Goal: Information Seeking & Learning: Learn about a topic

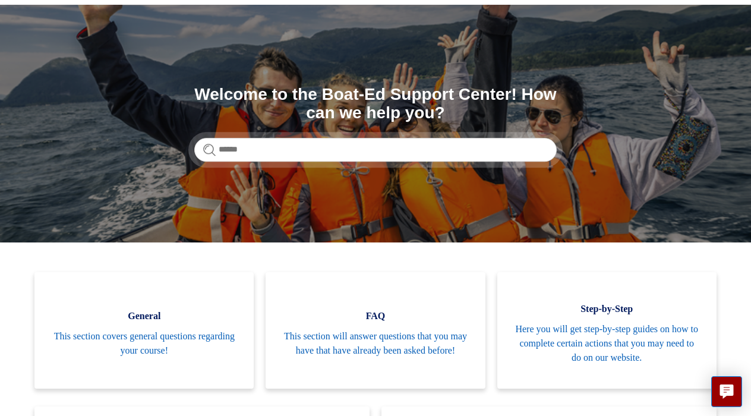
scroll to position [71, 0]
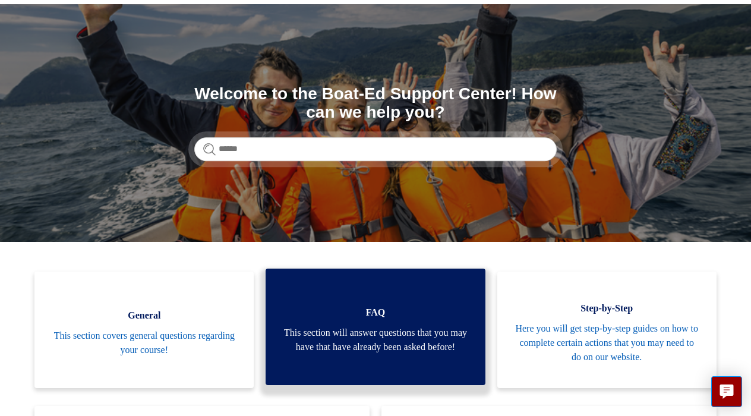
click at [395, 285] on link "FAQ This section will answer questions that you may have that have already been…" at bounding box center [374, 326] width 219 height 116
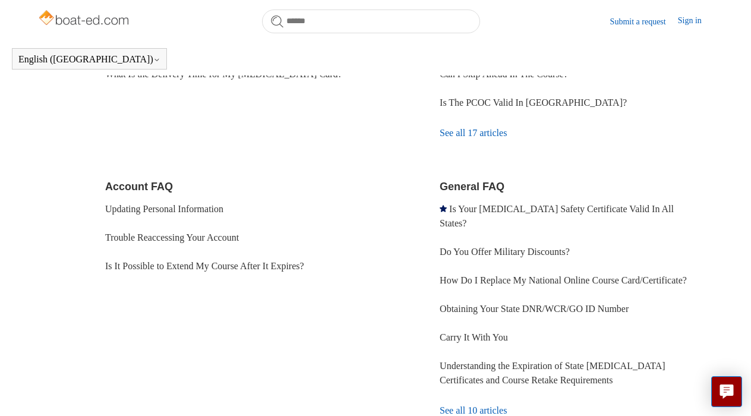
scroll to position [299, 0]
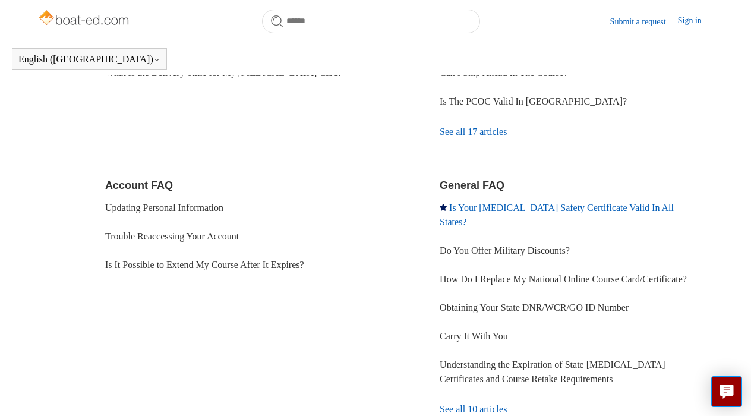
click at [465, 206] on link "Is Your Boating Safety Certificate Valid In All States?" at bounding box center [556, 214] width 234 height 24
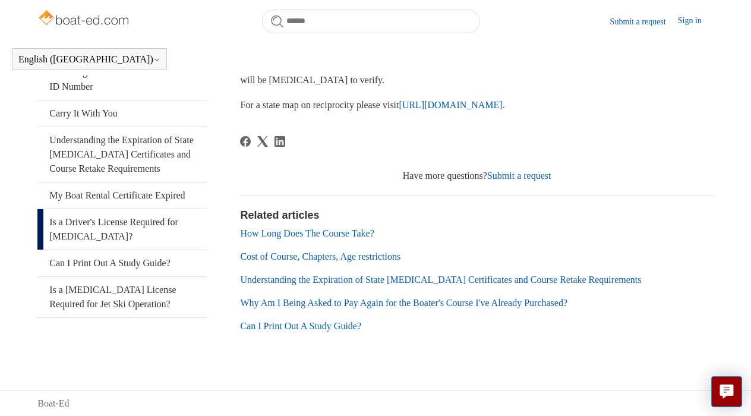
scroll to position [280, 0]
click at [124, 235] on link "Is a Driver's License Required for Boating?" at bounding box center [121, 230] width 169 height 40
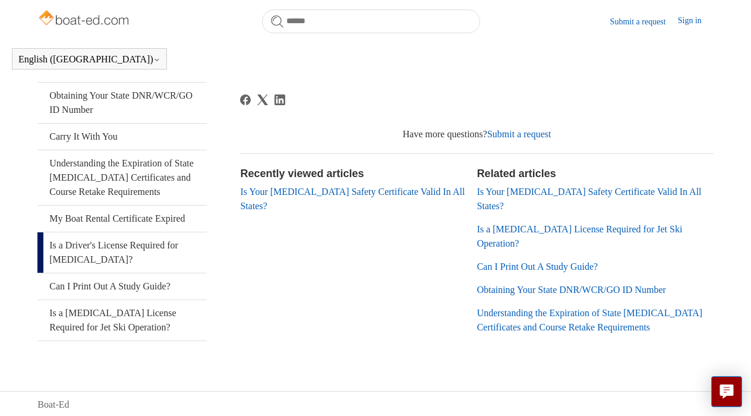
scroll to position [257, 0]
click at [110, 322] on link "Is a [MEDICAL_DATA] License Required for Jet Ski Operation?" at bounding box center [121, 320] width 169 height 40
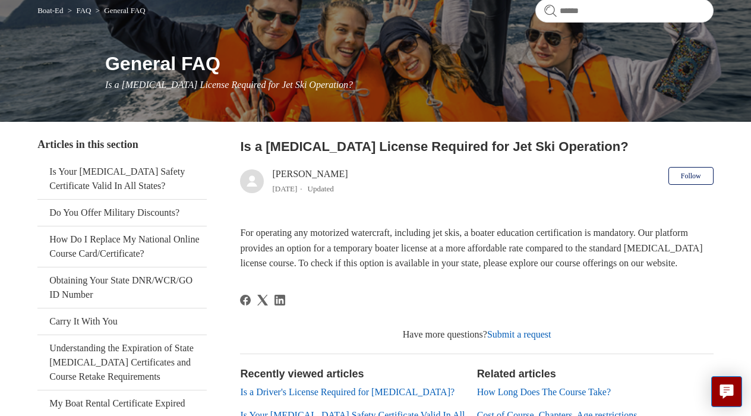
scroll to position [103, 0]
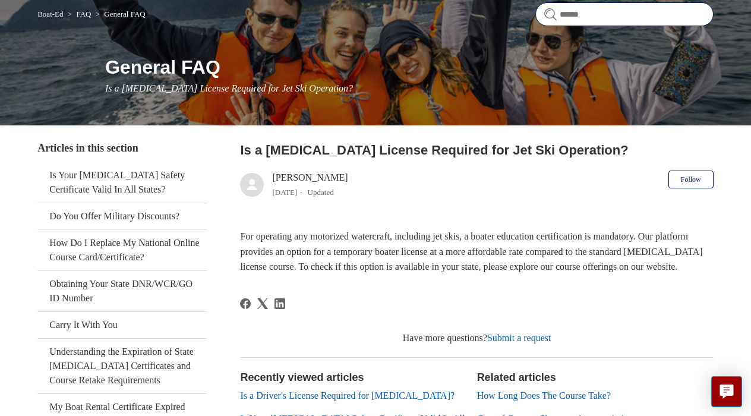
click at [581, 19] on input "Search" at bounding box center [624, 14] width 178 height 24
type input "**********"
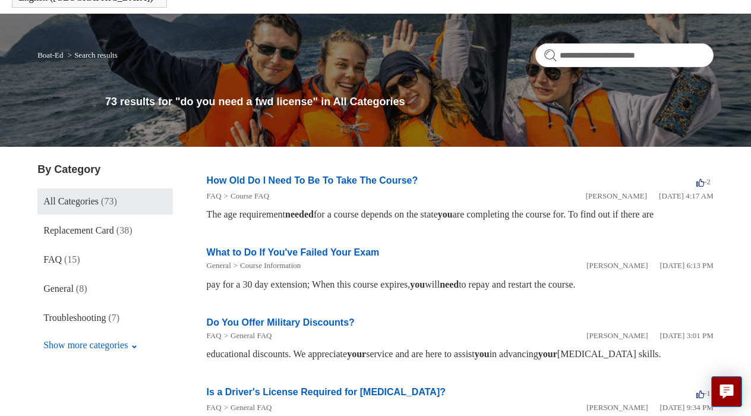
scroll to position [62, 0]
click at [122, 250] on link "FAQ (15)" at bounding box center [104, 259] width 135 height 26
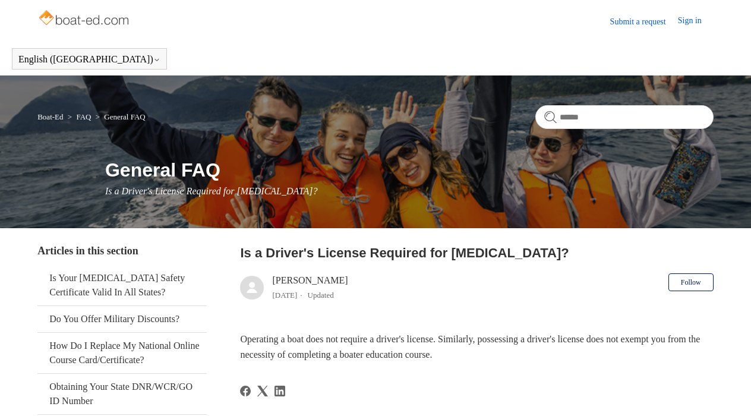
scroll to position [257, 0]
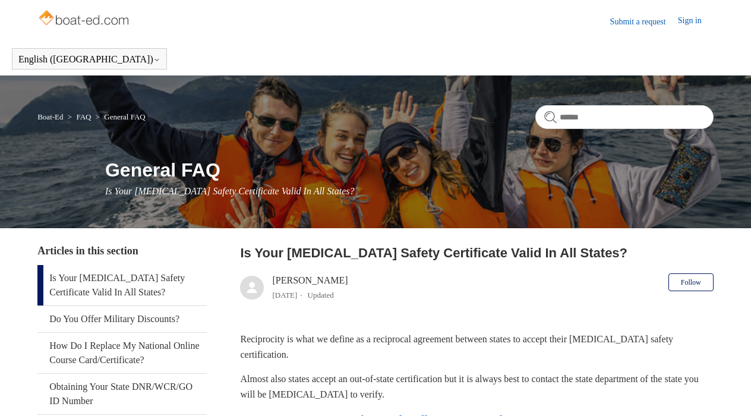
scroll to position [280, 0]
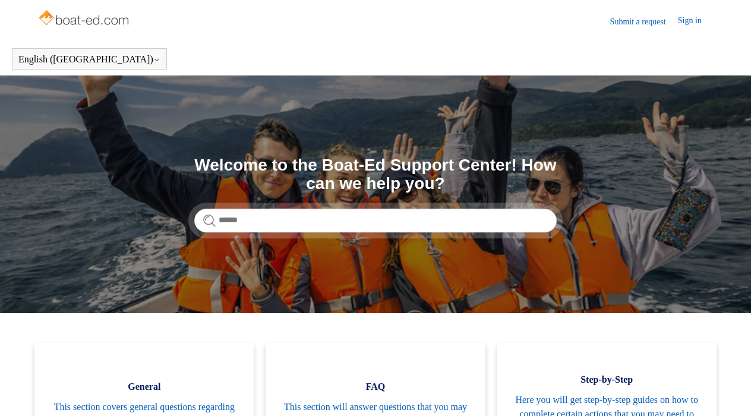
scroll to position [71, 0]
